Goal: Communication & Community: Participate in discussion

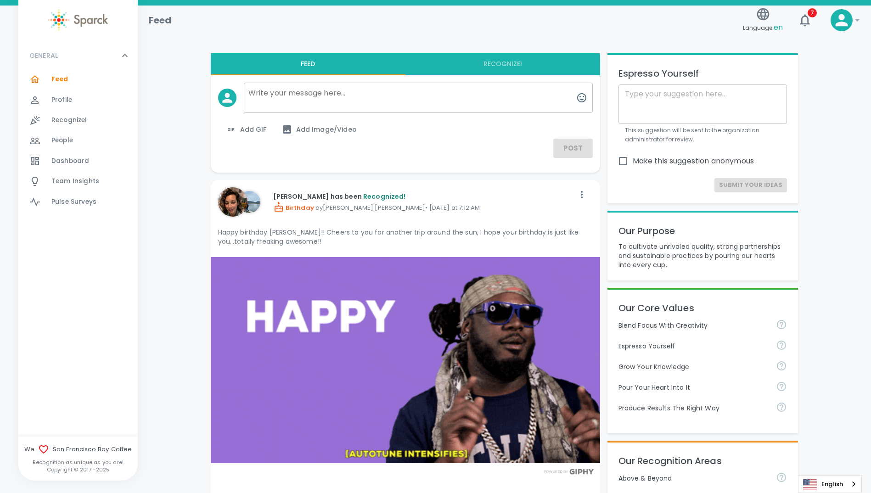
click at [67, 160] on span "Dashboard" at bounding box center [70, 161] width 38 height 9
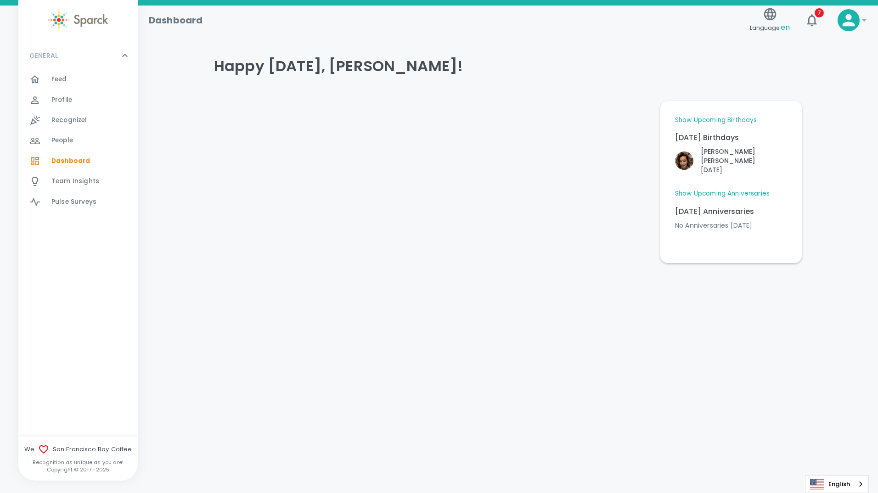
click at [64, 77] on span "Feed" at bounding box center [59, 79] width 16 height 9
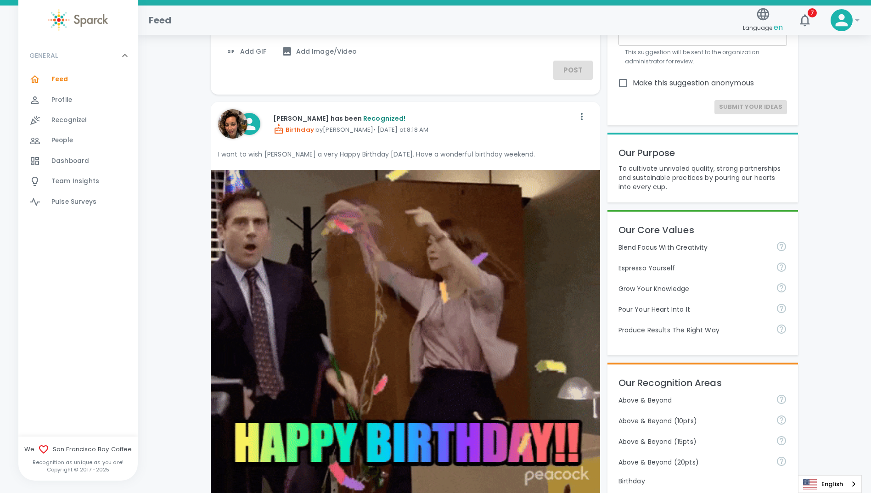
scroll to position [229, 0]
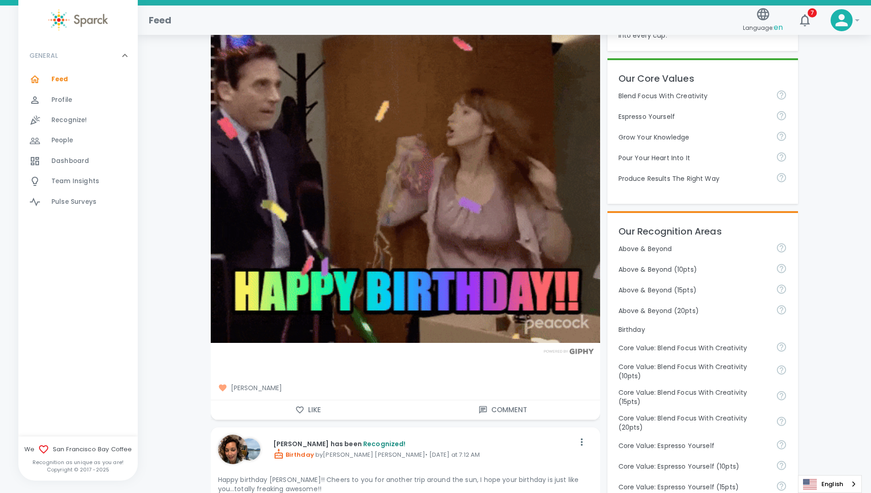
click at [223, 388] on icon at bounding box center [222, 387] width 8 height 7
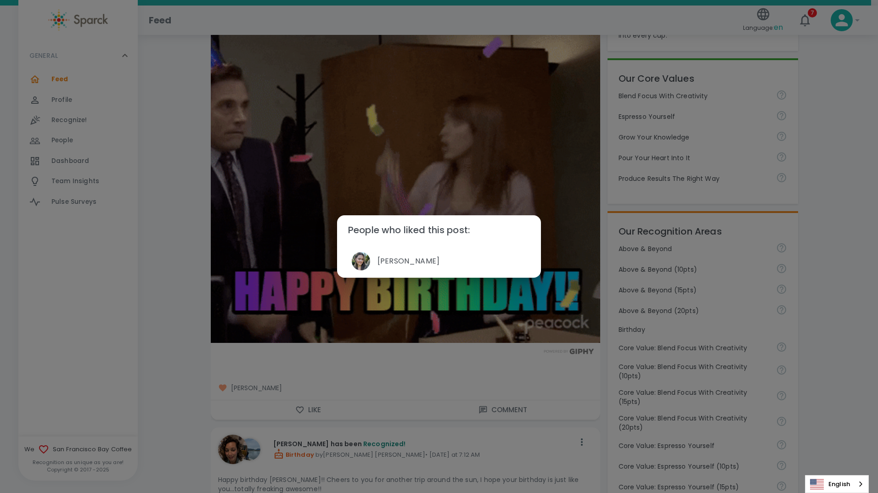
click at [414, 360] on div "People who liked this post: [PERSON_NAME]" at bounding box center [439, 246] width 878 height 493
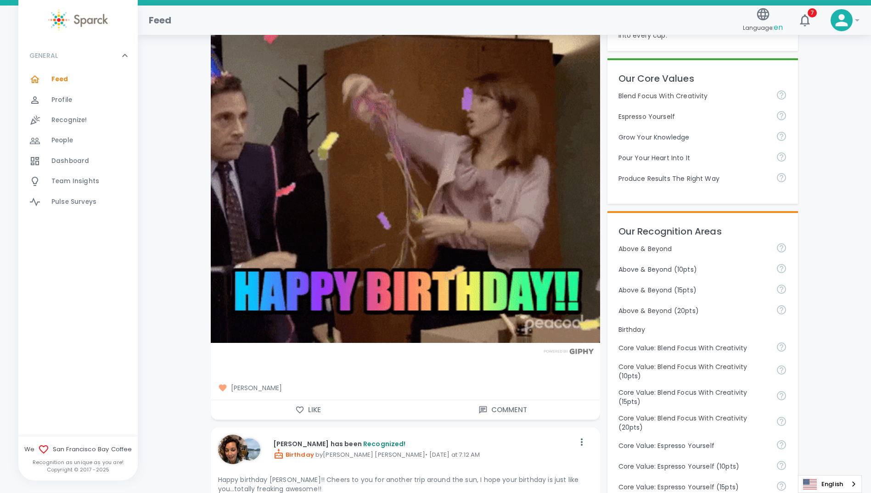
click at [300, 410] on icon "button" at bounding box center [299, 409] width 9 height 9
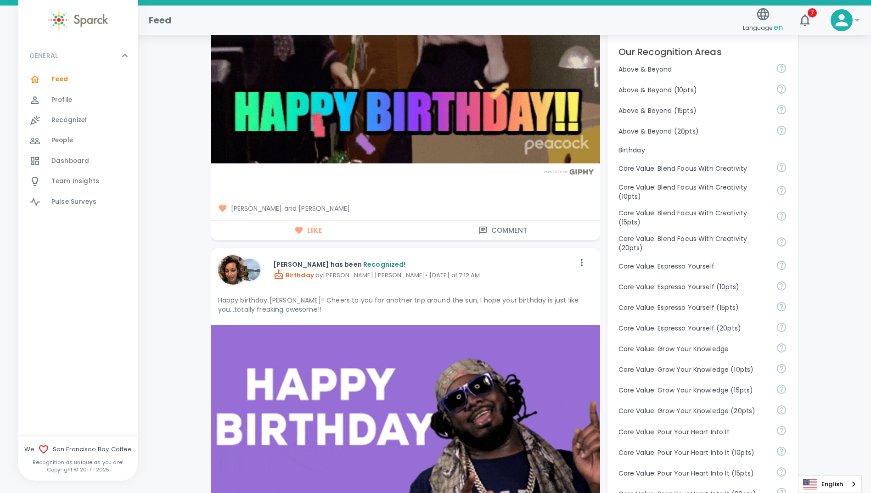
scroll to position [0, 0]
